Goal: Information Seeking & Learning: Learn about a topic

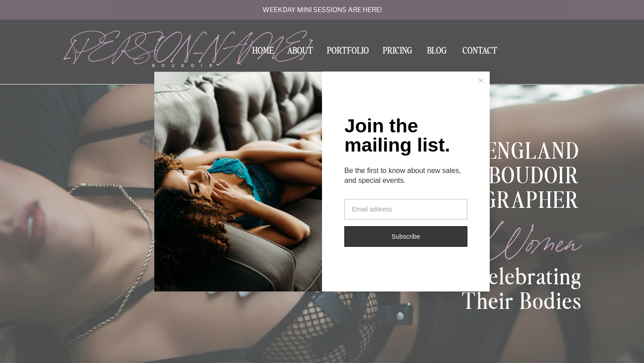
click at [475, 80] on button at bounding box center [481, 81] width 18 height 18
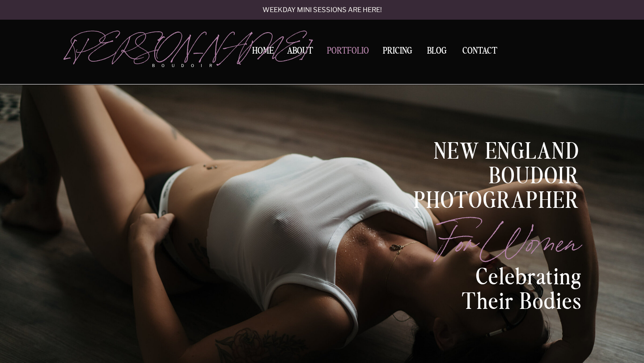
click at [332, 51] on nav "Portfolio" at bounding box center [348, 52] width 48 height 12
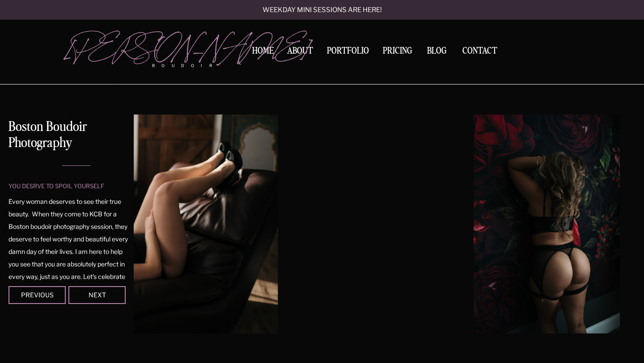
scroll to position [45, 0]
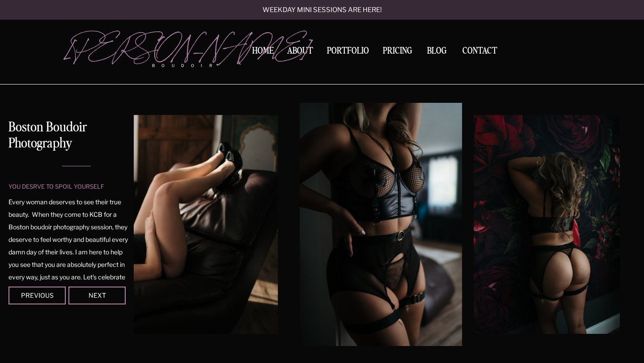
click at [112, 298] on div at bounding box center [96, 296] width 57 height 18
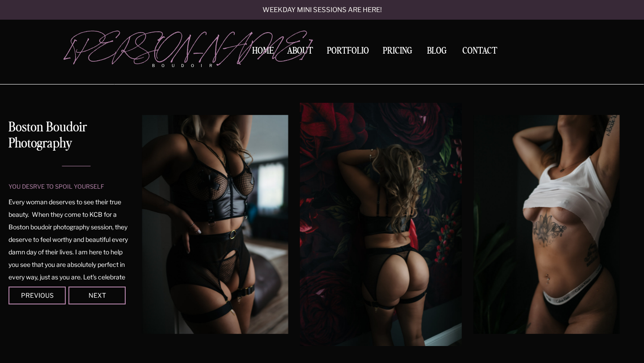
click at [112, 298] on div at bounding box center [96, 296] width 57 height 18
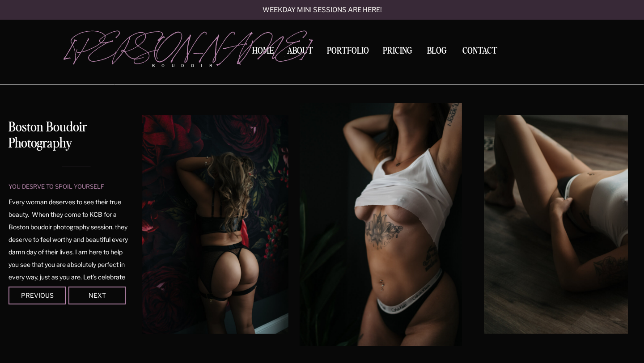
click at [112, 298] on div at bounding box center [96, 296] width 57 height 18
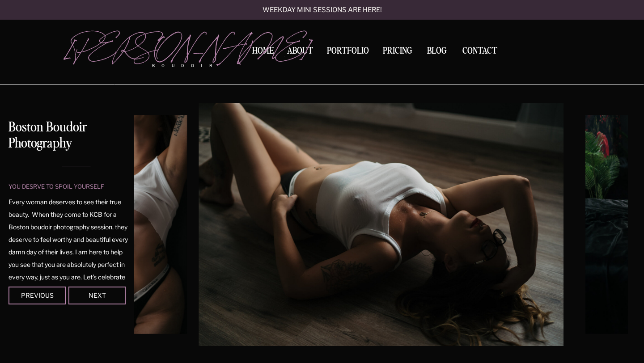
click at [112, 298] on div at bounding box center [96, 296] width 57 height 18
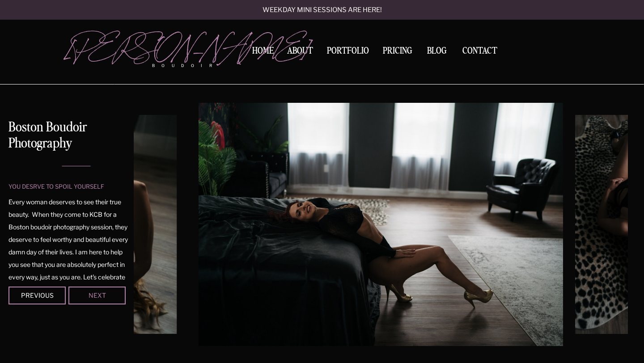
click at [112, 297] on div "Next" at bounding box center [97, 294] width 54 height 5
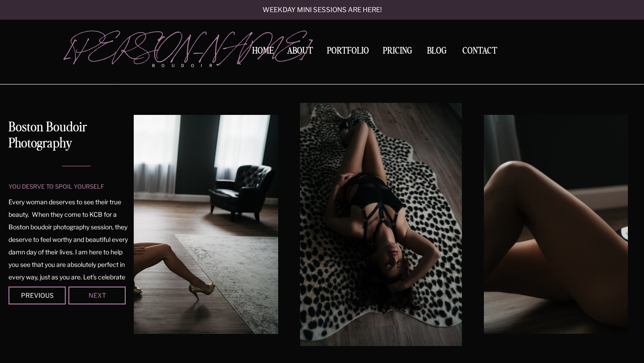
click at [112, 297] on div "Next" at bounding box center [97, 294] width 54 height 5
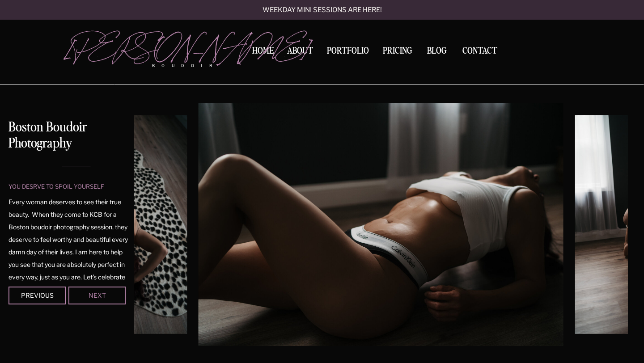
click at [104, 293] on div "Next" at bounding box center [97, 294] width 54 height 5
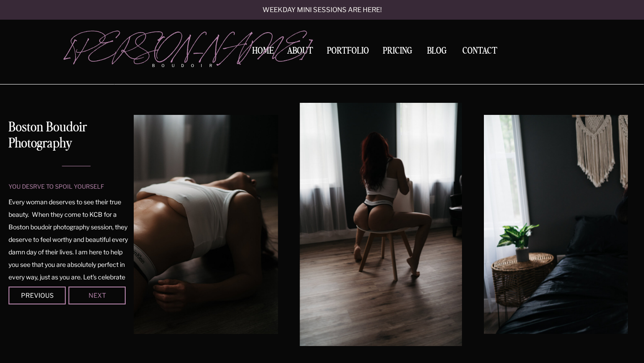
click at [104, 293] on div "Next" at bounding box center [97, 294] width 54 height 5
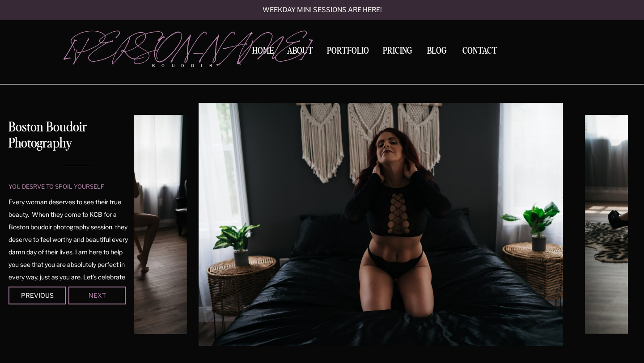
click at [104, 293] on div "Next" at bounding box center [97, 294] width 54 height 5
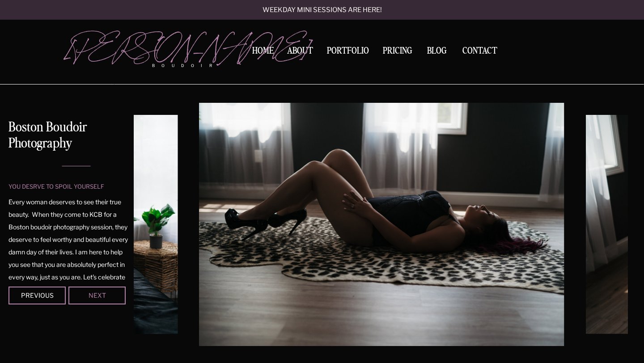
click at [104, 292] on div "Next" at bounding box center [97, 294] width 54 height 5
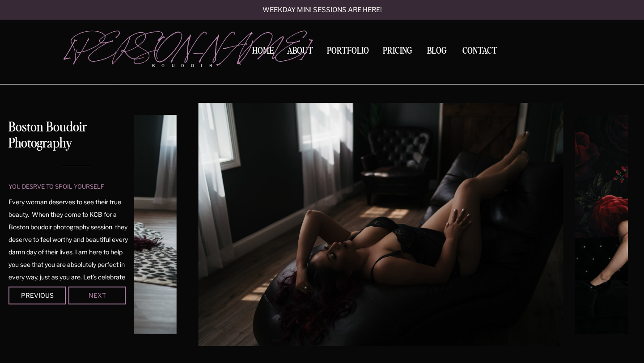
click at [104, 292] on div "Next" at bounding box center [97, 294] width 54 height 5
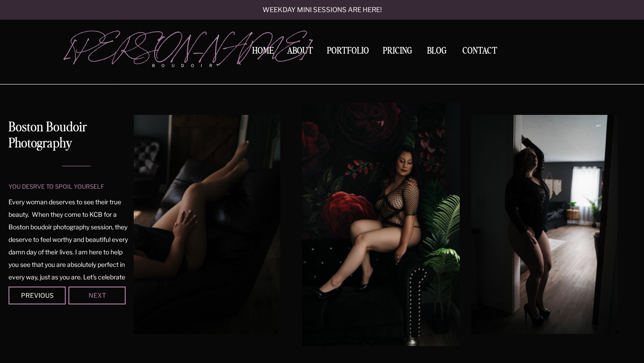
click at [104, 292] on div "Next" at bounding box center [97, 294] width 54 height 5
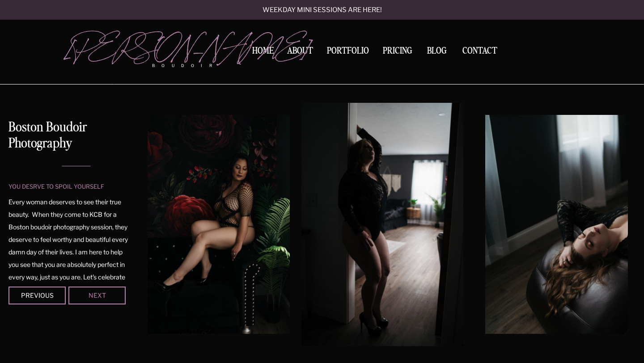
click at [104, 292] on div "Next" at bounding box center [97, 294] width 54 height 5
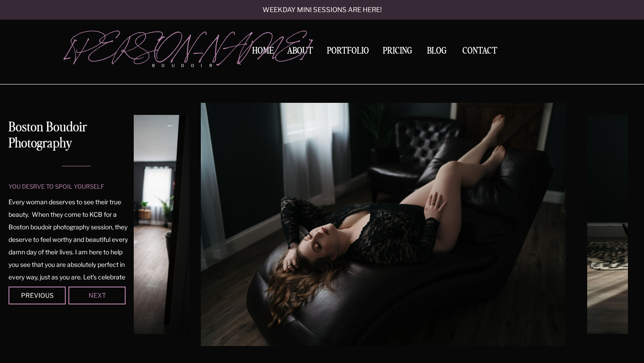
click at [104, 292] on div "Next" at bounding box center [97, 294] width 54 height 5
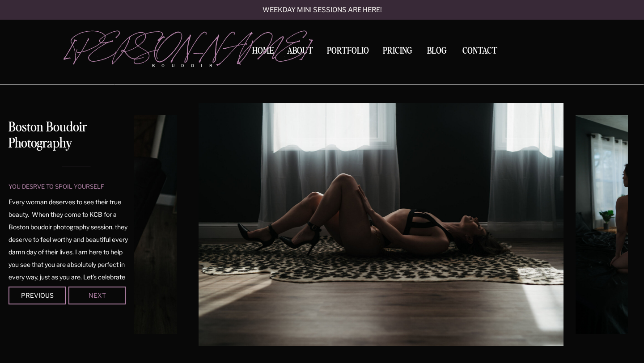
click at [104, 292] on div "Next" at bounding box center [97, 294] width 54 height 5
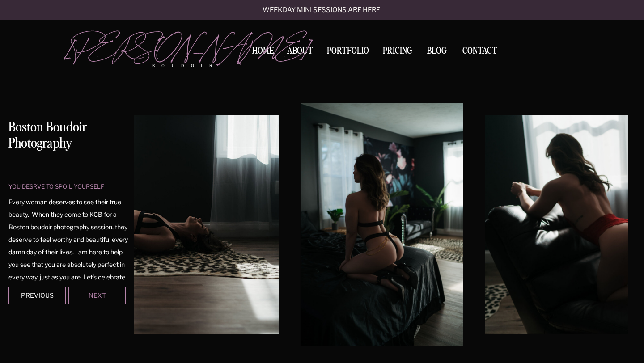
click at [104, 292] on div "Next" at bounding box center [97, 294] width 54 height 5
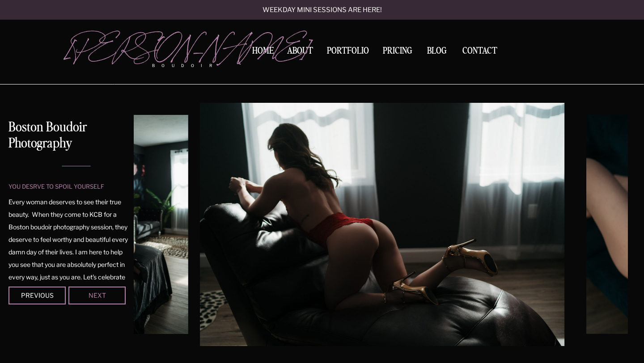
click at [104, 292] on div "Next" at bounding box center [97, 294] width 54 height 5
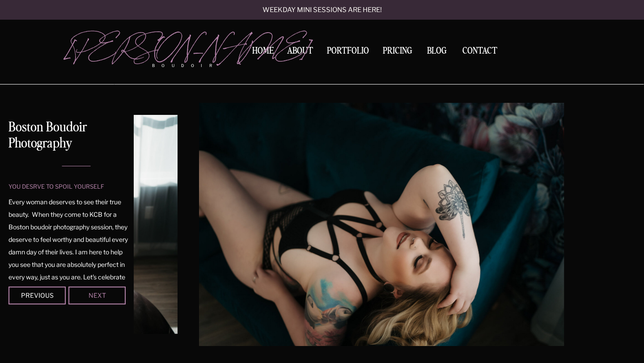
click at [104, 292] on div "Next" at bounding box center [97, 294] width 54 height 5
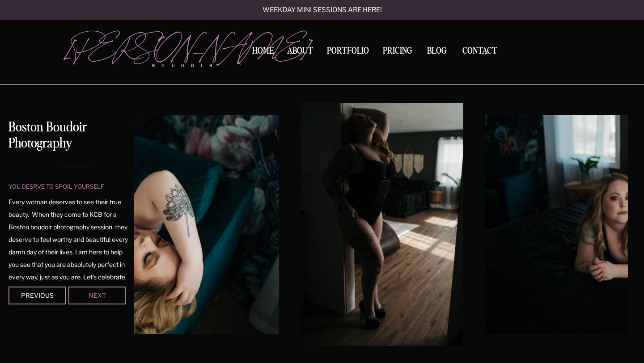
click at [104, 292] on div "Next" at bounding box center [97, 294] width 54 height 5
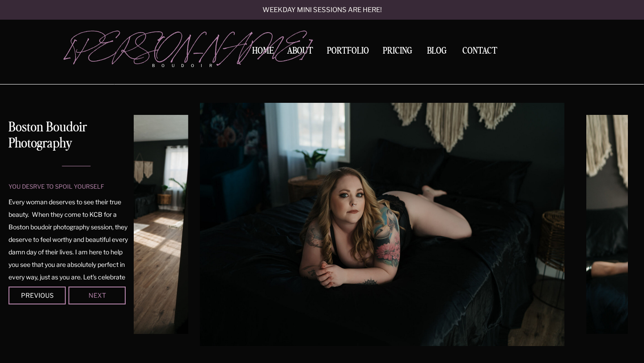
click at [104, 292] on div "Next" at bounding box center [97, 294] width 54 height 5
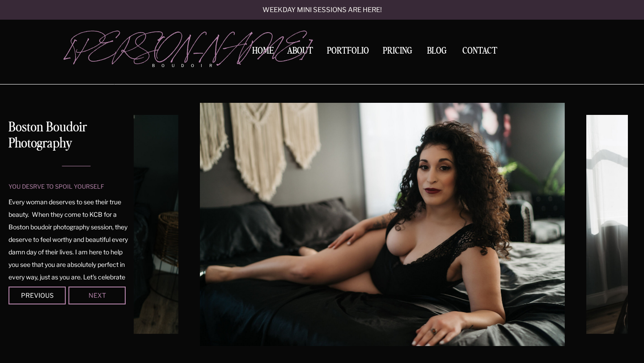
click at [104, 292] on div "Next" at bounding box center [97, 294] width 54 height 5
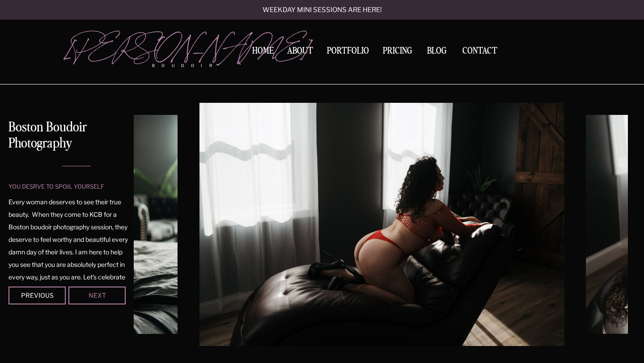
click at [104, 292] on div "Next" at bounding box center [97, 294] width 54 height 5
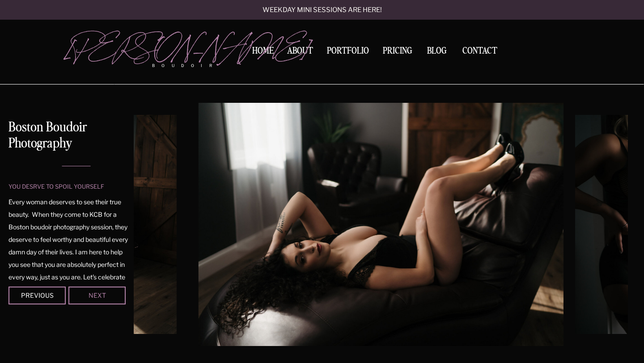
click at [104, 292] on div "Next" at bounding box center [97, 294] width 54 height 5
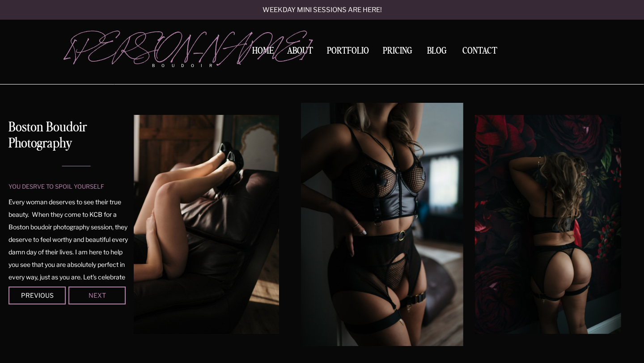
click at [104, 292] on div "Next" at bounding box center [97, 294] width 54 height 5
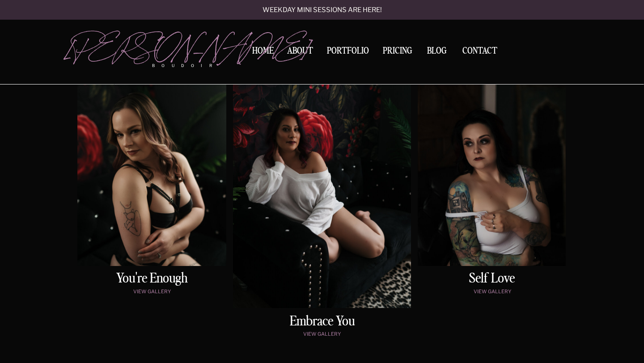
scroll to position [459, 0]
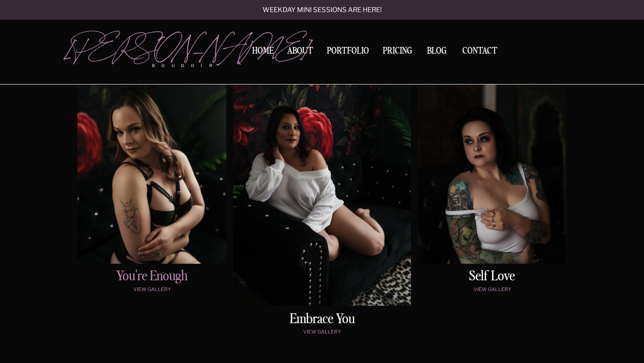
click at [145, 281] on h2 "You're enough" at bounding box center [152, 277] width 145 height 15
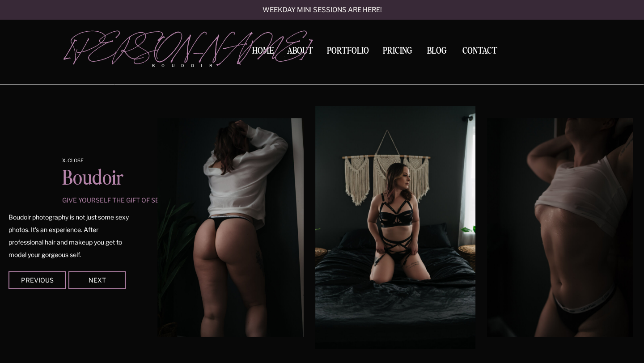
scroll to position [785, 0]
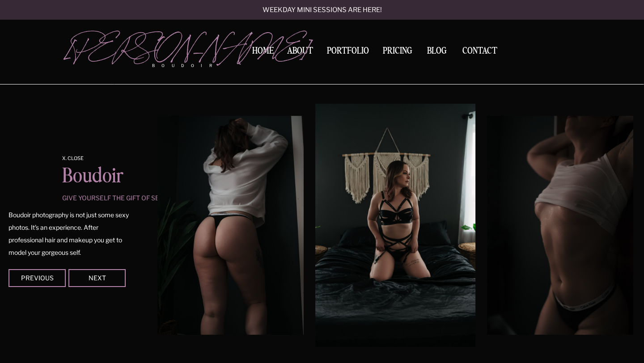
click at [114, 283] on div at bounding box center [96, 278] width 57 height 18
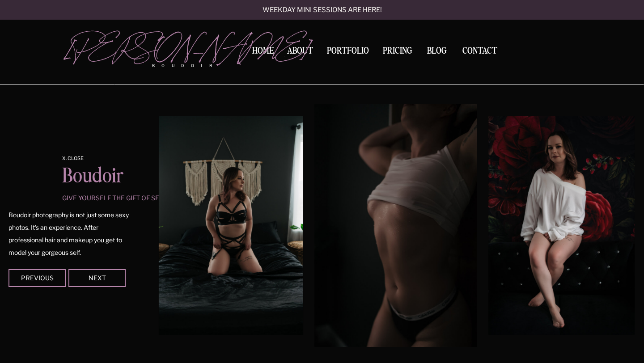
click at [114, 283] on div at bounding box center [96, 278] width 57 height 18
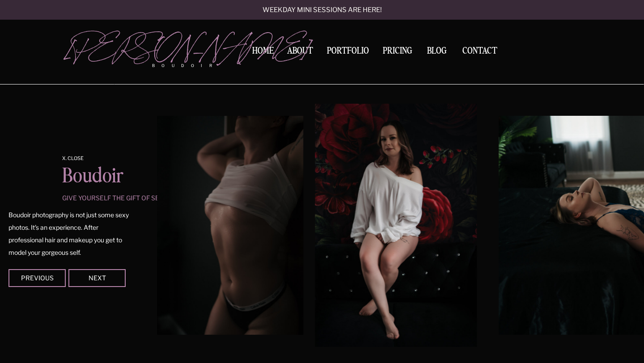
click at [114, 283] on div at bounding box center [96, 278] width 57 height 18
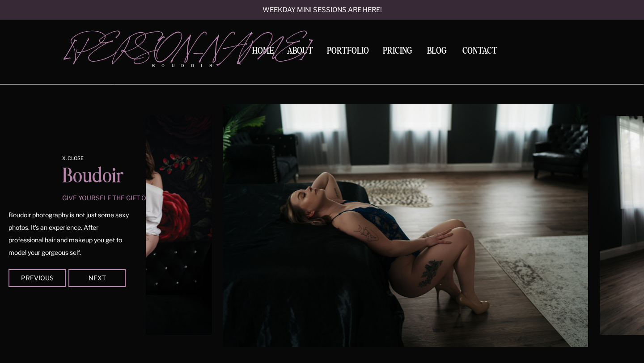
click at [114, 283] on div at bounding box center [96, 278] width 57 height 18
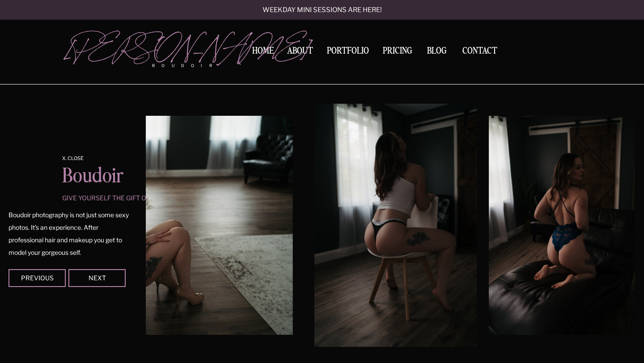
click at [114, 283] on div at bounding box center [96, 278] width 57 height 18
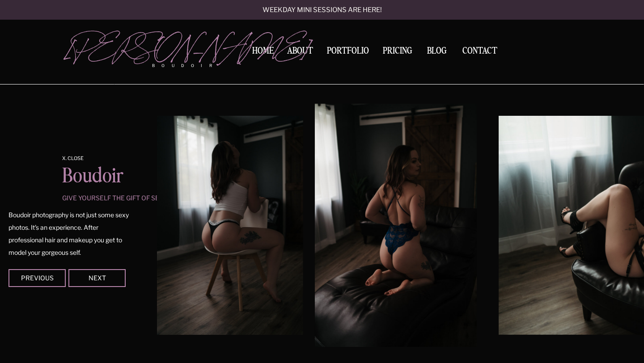
click at [114, 283] on div at bounding box center [96, 278] width 57 height 18
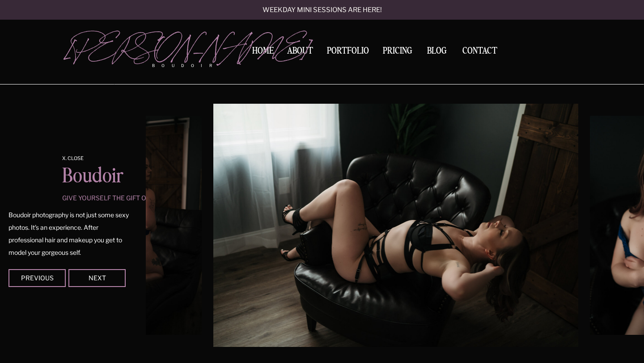
click at [114, 283] on div at bounding box center [96, 278] width 57 height 18
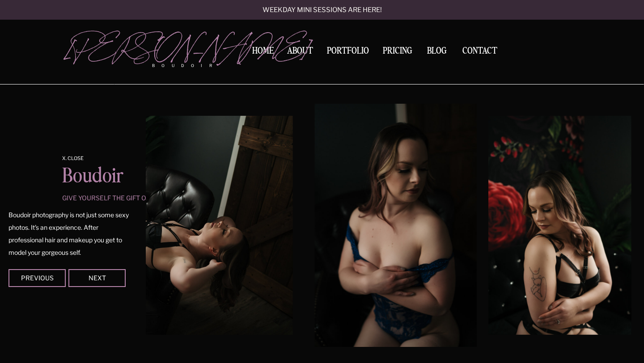
click at [114, 283] on div at bounding box center [96, 278] width 57 height 18
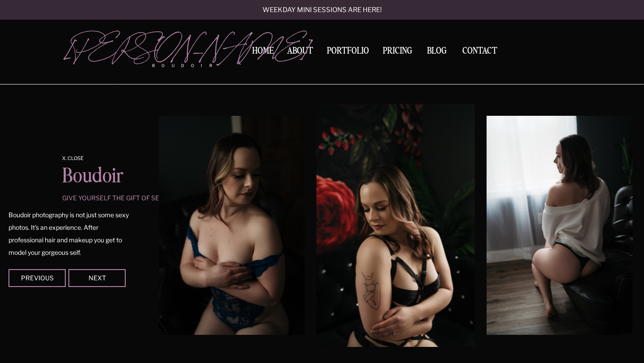
click at [114, 283] on div at bounding box center [96, 278] width 57 height 18
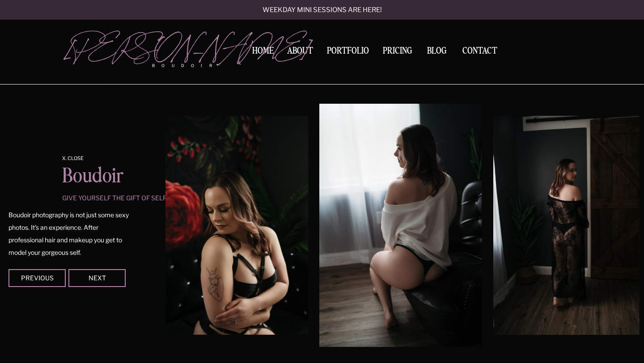
click at [114, 283] on div at bounding box center [96, 278] width 57 height 18
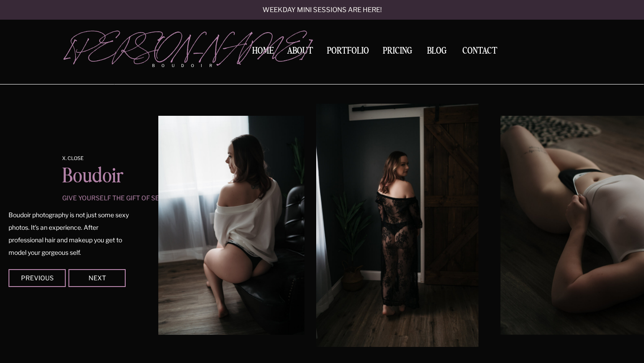
click at [114, 283] on div at bounding box center [96, 278] width 57 height 18
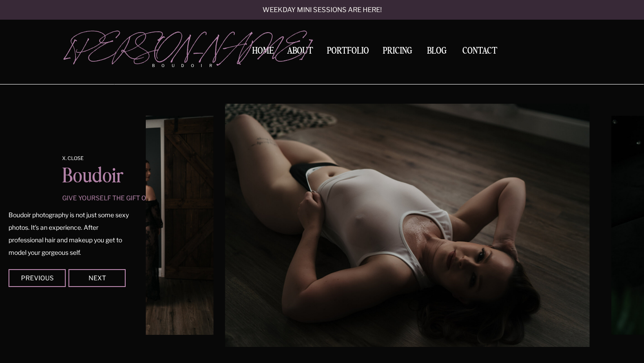
click at [114, 283] on div at bounding box center [96, 278] width 57 height 18
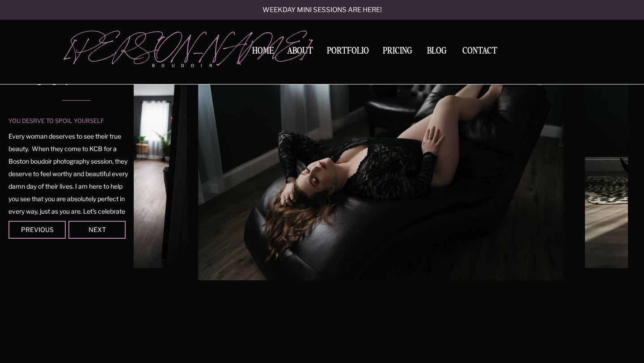
scroll to position [21, 0]
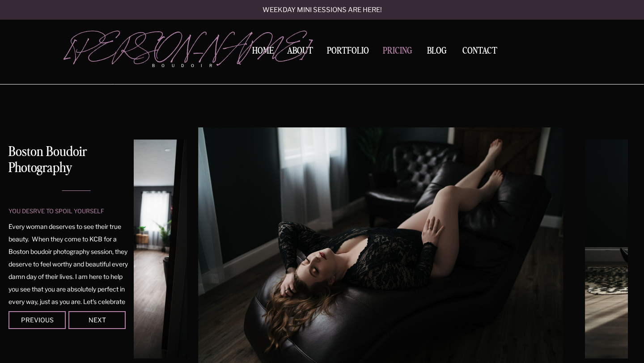
click at [394, 47] on nav "Pricing" at bounding box center [397, 52] width 34 height 12
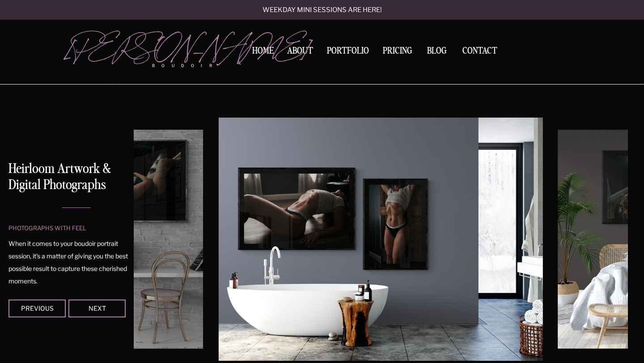
scroll to position [1728, 0]
